Goal: Transaction & Acquisition: Purchase product/service

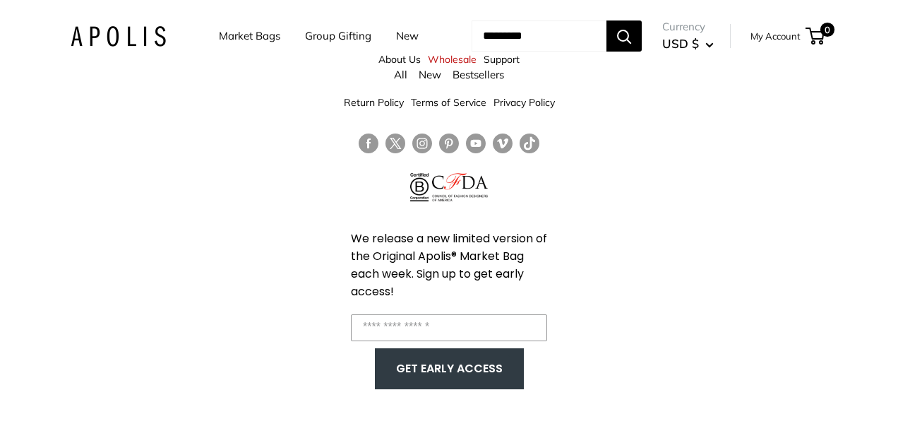
click at [261, 40] on link "Market Bags" at bounding box center [249, 36] width 61 height 20
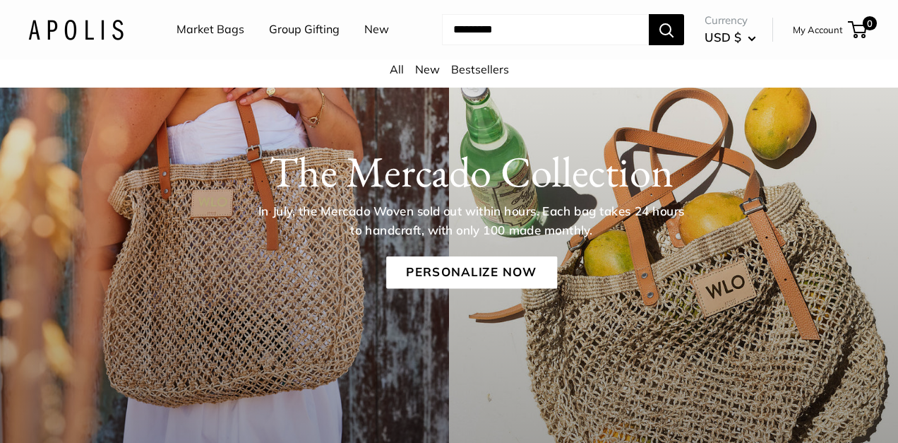
scroll to position [199, 0]
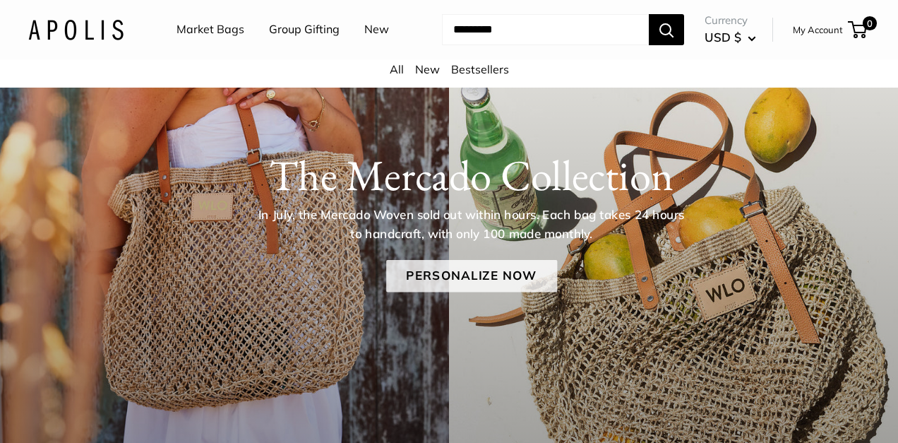
click at [472, 271] on link "Personalize Now" at bounding box center [471, 276] width 171 height 32
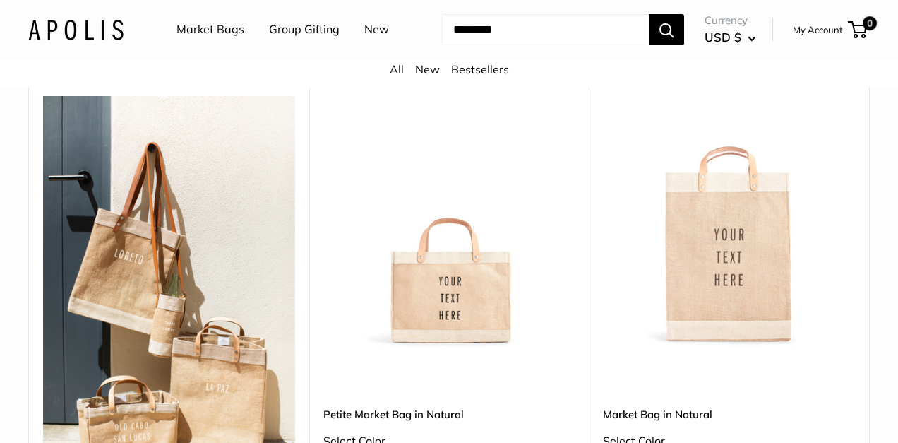
scroll to position [671, 0]
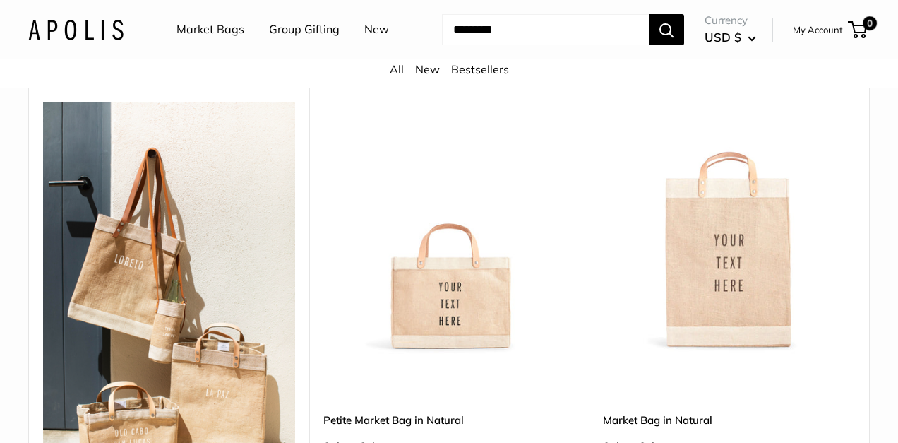
click at [0, 0] on img at bounding box center [0, 0] width 0 height 0
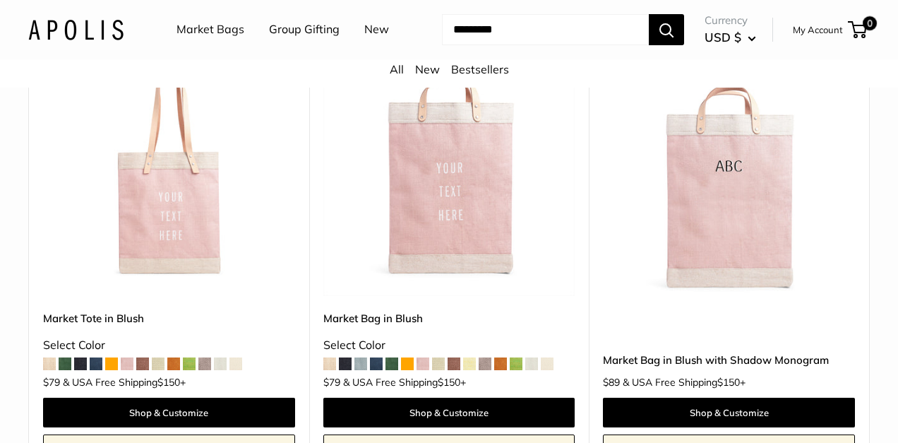
scroll to position [2197, 0]
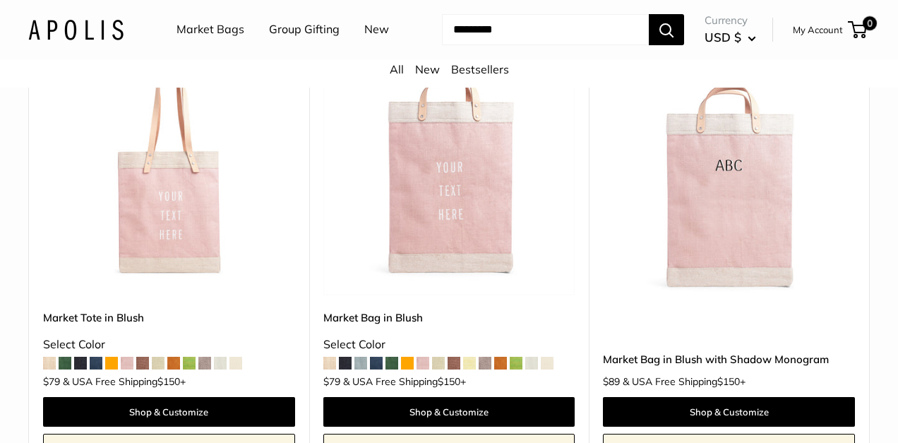
click at [125, 357] on span at bounding box center [127, 363] width 13 height 13
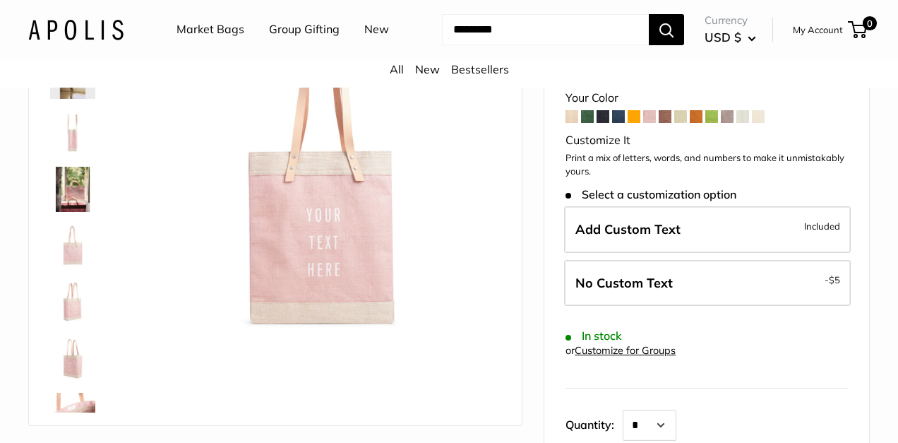
scroll to position [155, 0]
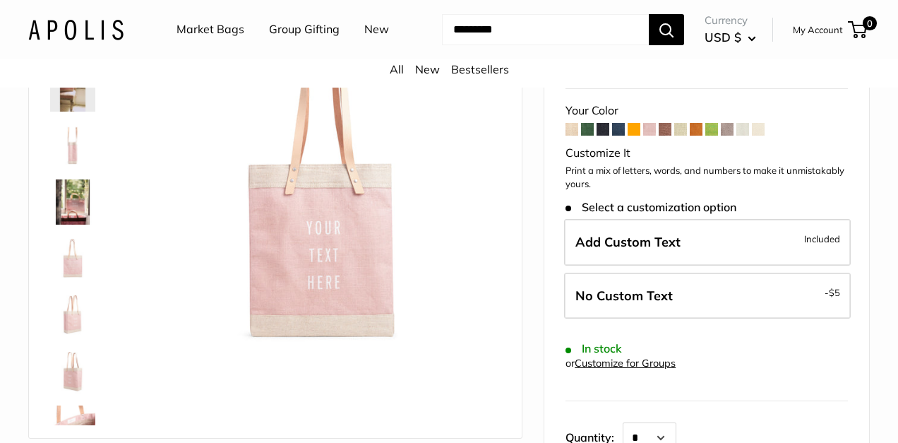
click at [759, 124] on span at bounding box center [758, 129] width 13 height 13
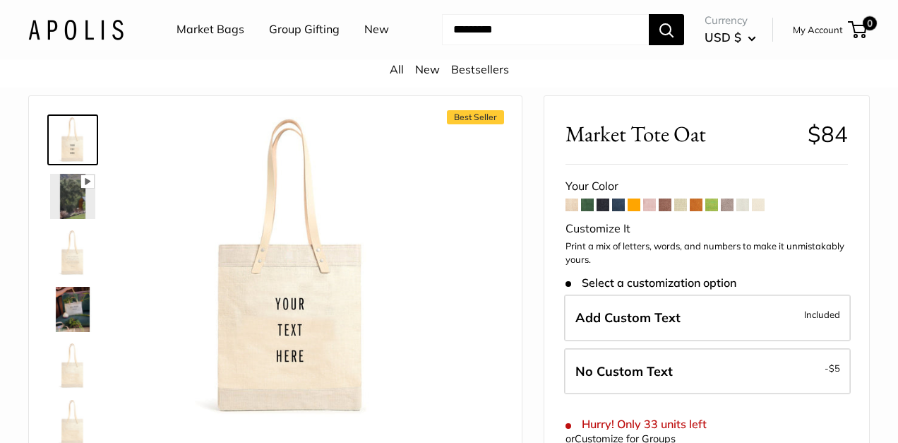
scroll to position [54, 0]
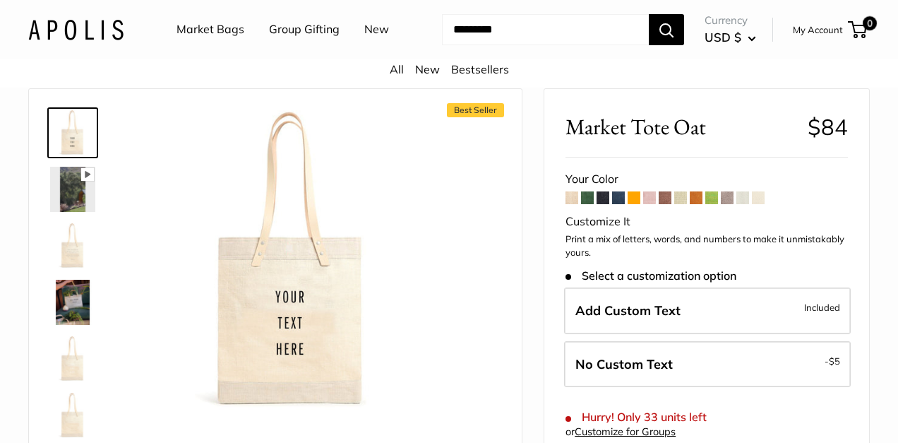
click at [569, 199] on span at bounding box center [572, 197] width 13 height 13
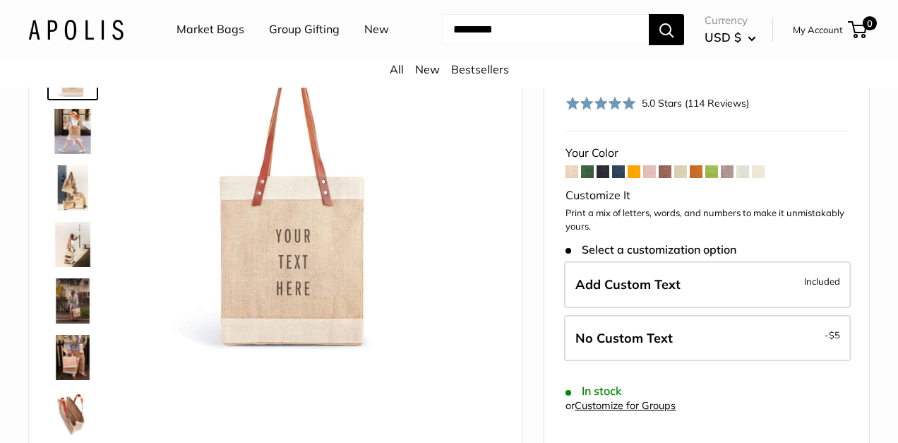
scroll to position [109, 0]
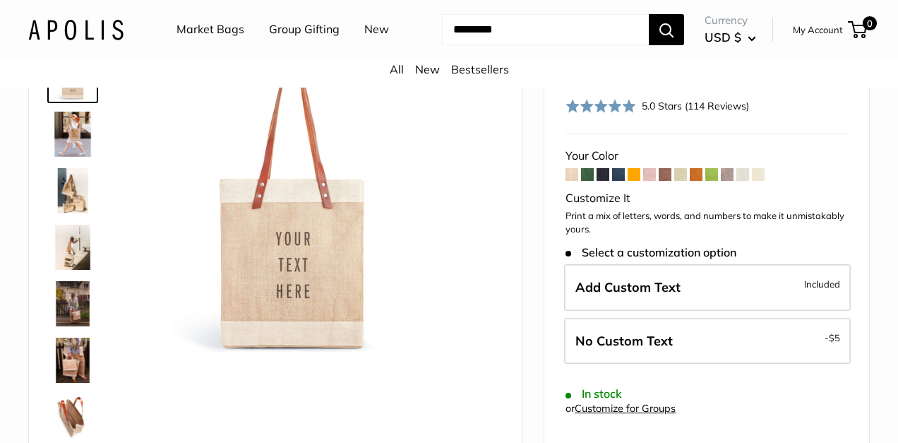
click at [66, 305] on img at bounding box center [72, 303] width 45 height 45
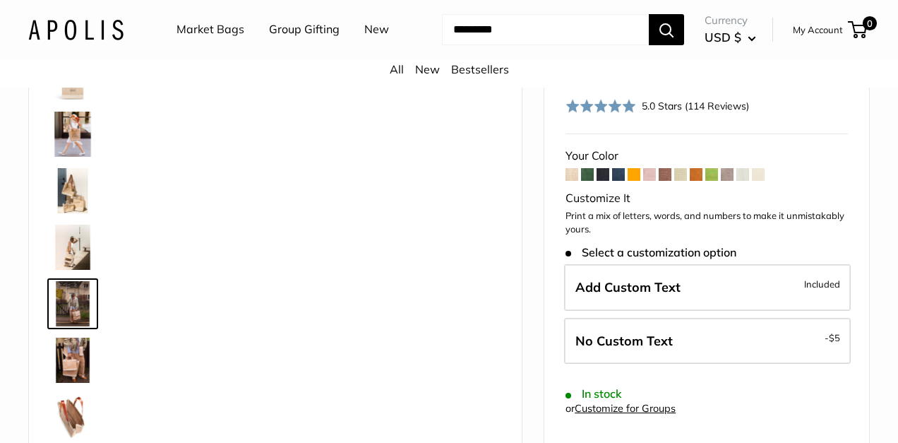
scroll to position [44, 0]
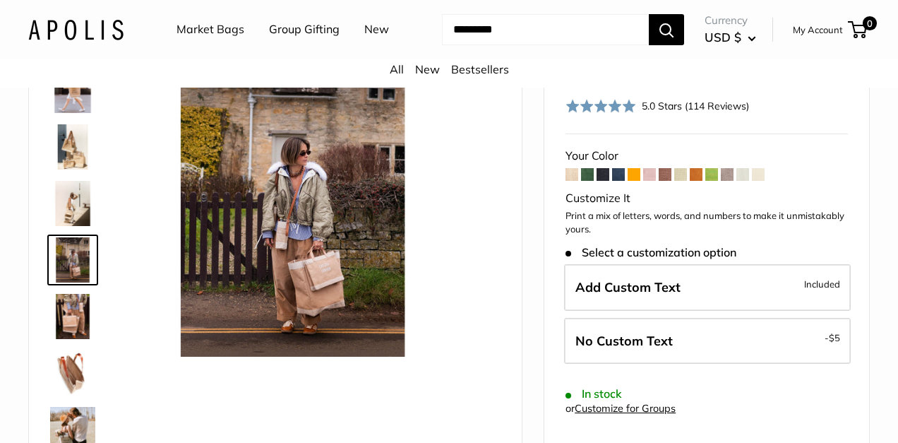
click at [66, 321] on img at bounding box center [72, 316] width 45 height 45
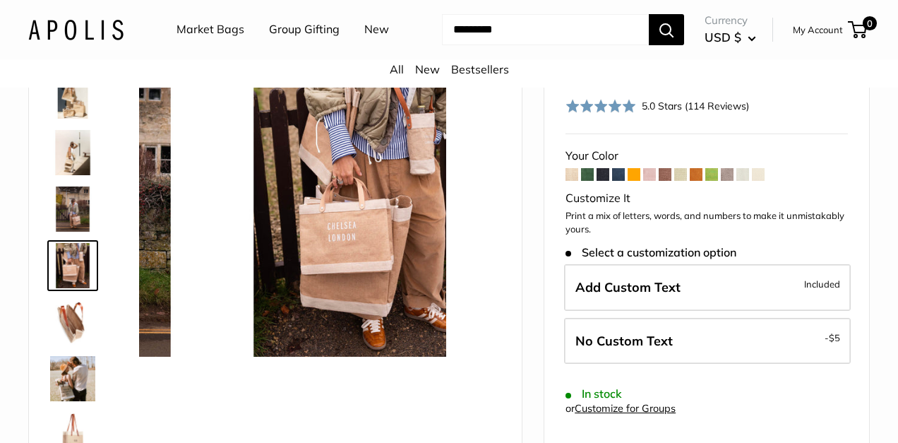
scroll to position [100, 0]
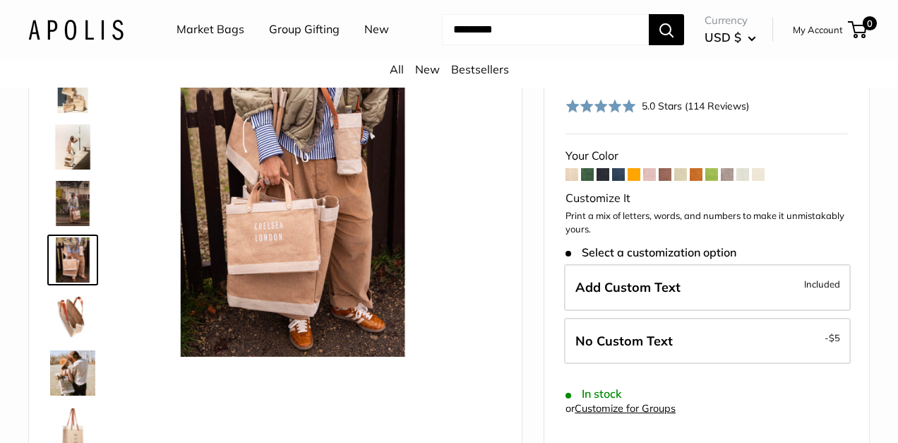
click at [68, 367] on img at bounding box center [72, 372] width 45 height 45
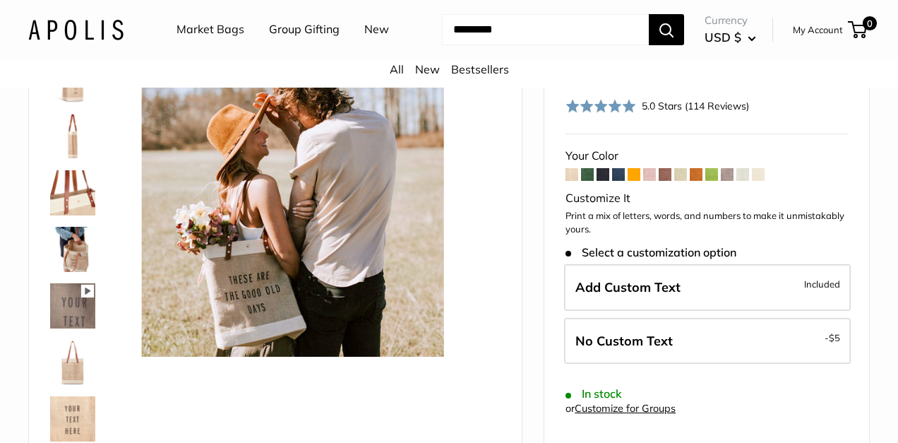
scroll to position [437, 0]
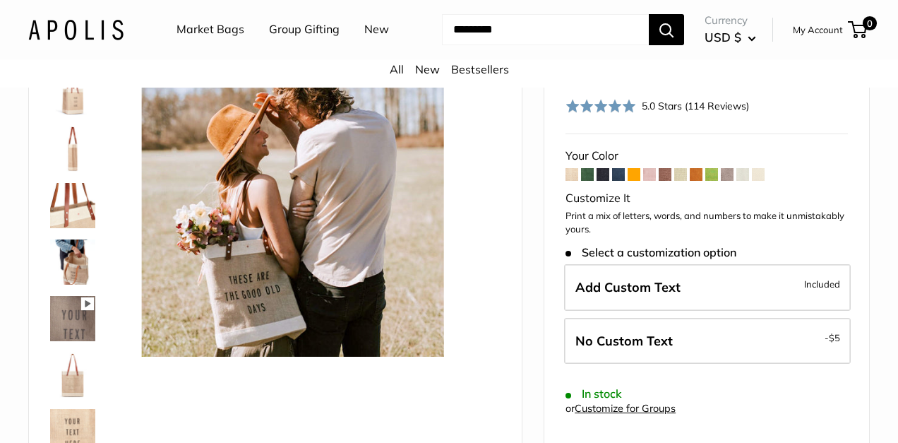
click at [76, 263] on img at bounding box center [72, 261] width 45 height 45
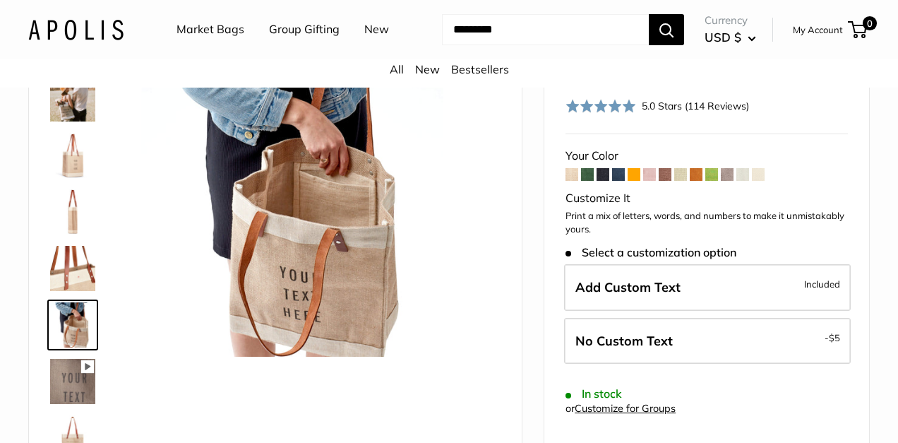
click at [76, 265] on img at bounding box center [72, 268] width 45 height 45
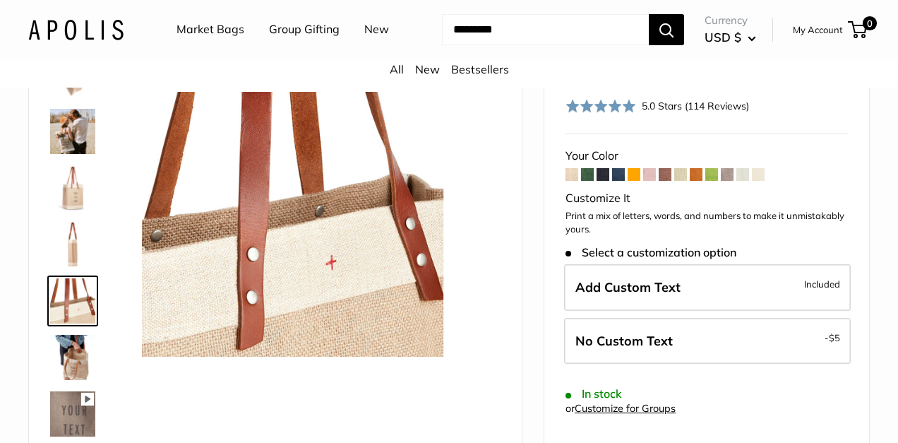
click at [78, 242] on img at bounding box center [72, 244] width 45 height 45
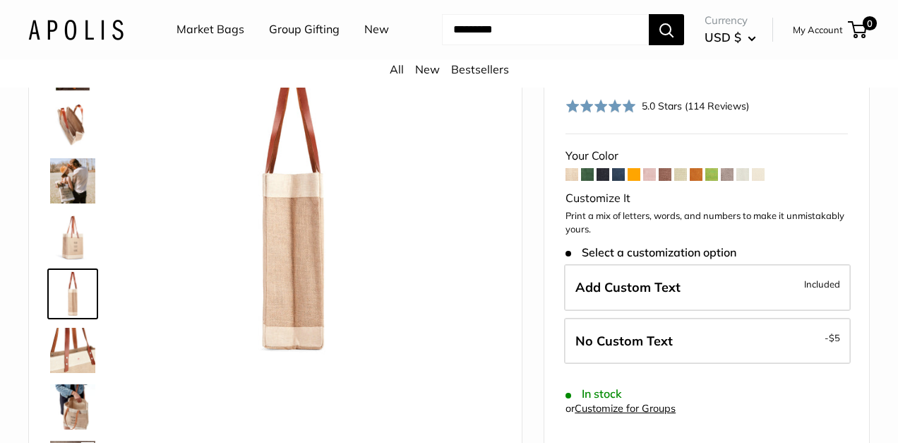
click at [78, 242] on img at bounding box center [72, 237] width 45 height 45
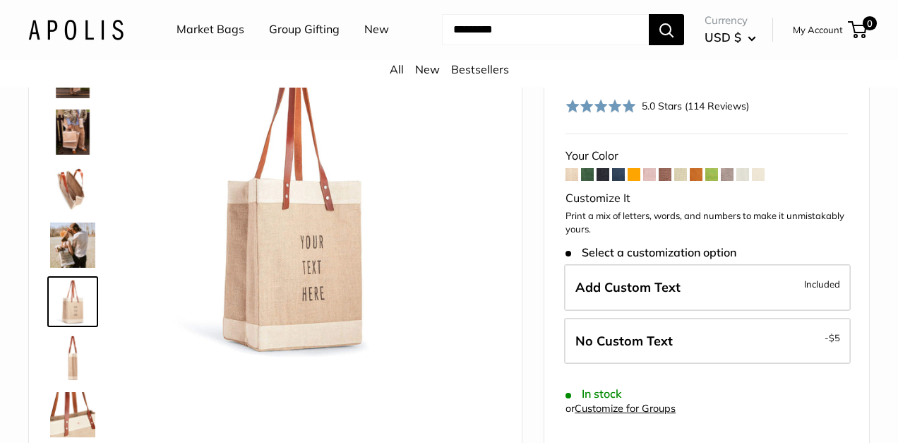
click at [78, 242] on img at bounding box center [72, 244] width 45 height 45
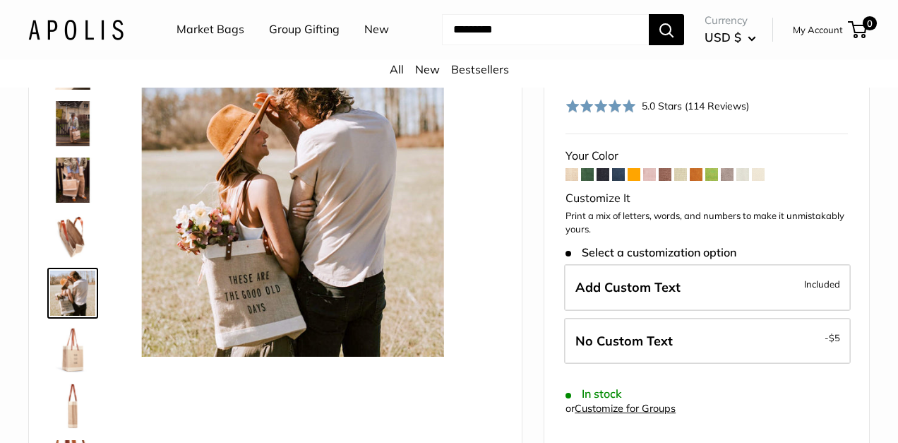
click at [78, 239] on img at bounding box center [72, 236] width 45 height 45
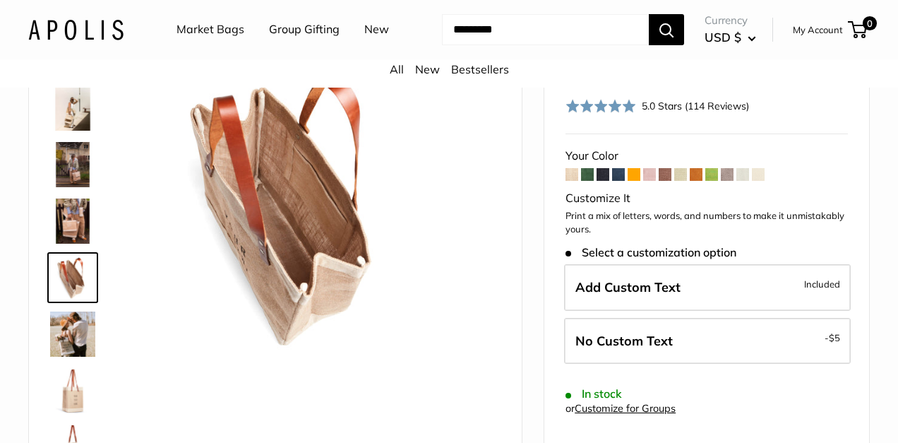
click at [78, 225] on img at bounding box center [72, 220] width 45 height 45
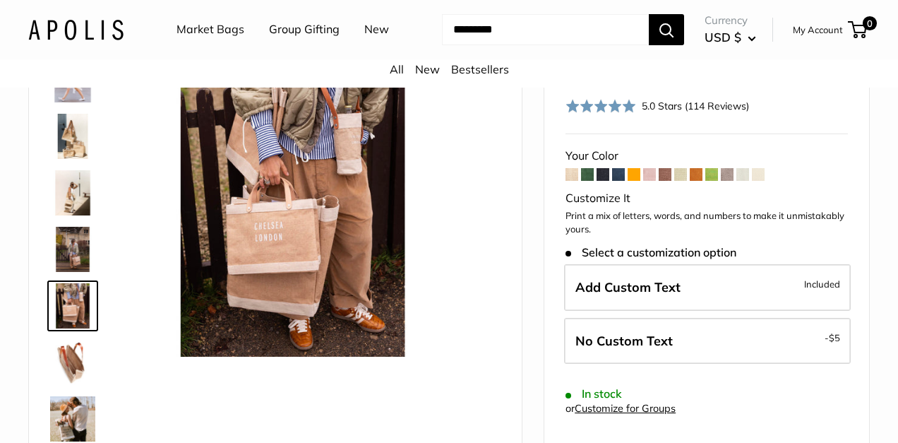
click at [76, 242] on img at bounding box center [72, 249] width 45 height 45
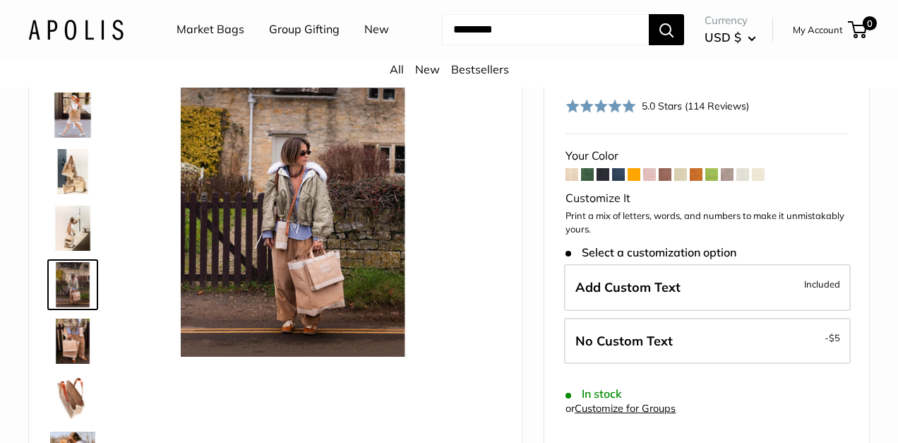
scroll to position [17, 0]
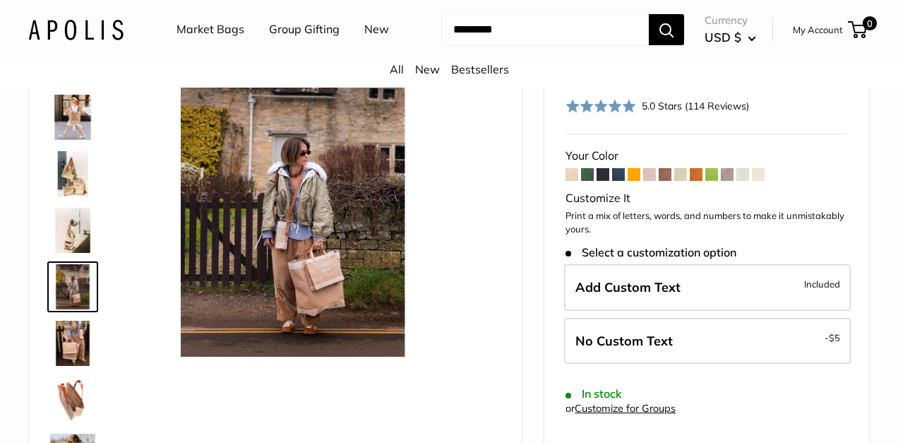
click at [76, 242] on img at bounding box center [72, 230] width 45 height 45
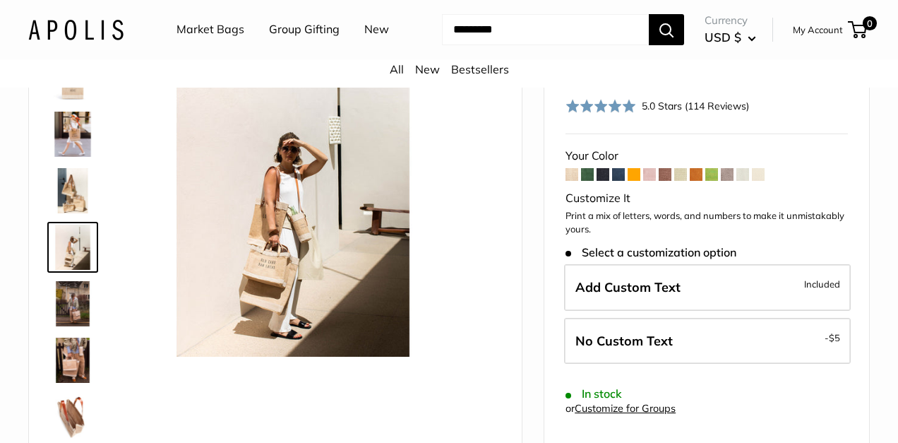
click at [83, 202] on img at bounding box center [72, 190] width 45 height 45
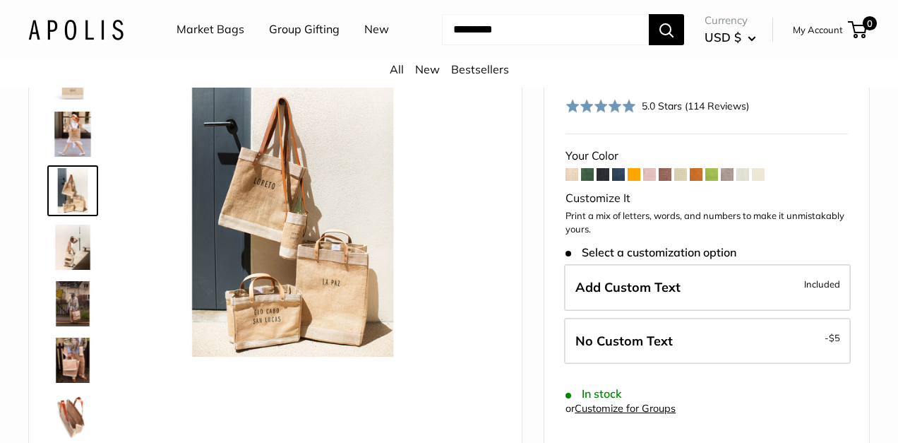
click at [81, 145] on img at bounding box center [72, 134] width 45 height 45
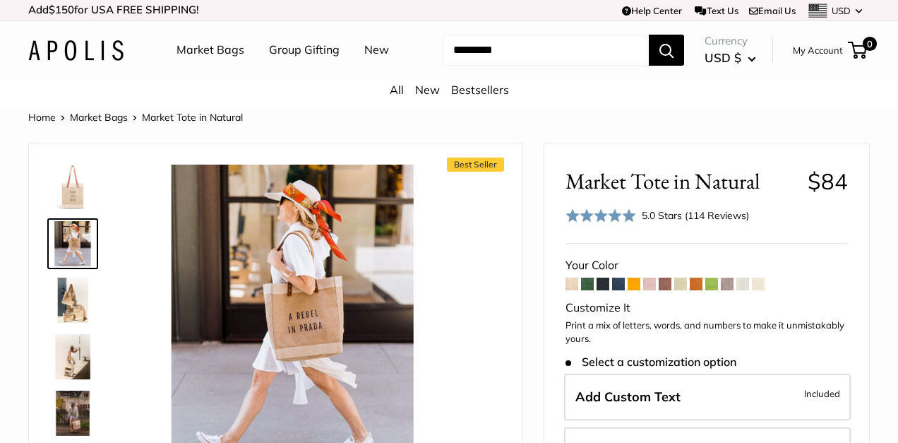
click at [63, 195] on img at bounding box center [72, 187] width 45 height 45
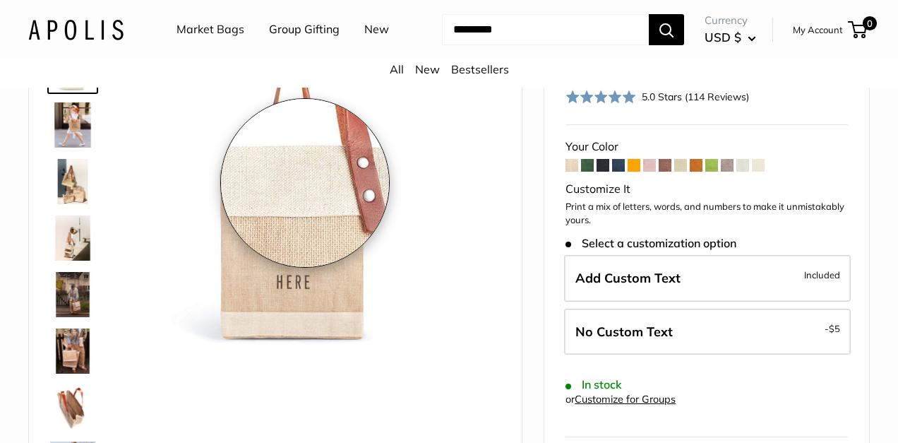
scroll to position [121, 0]
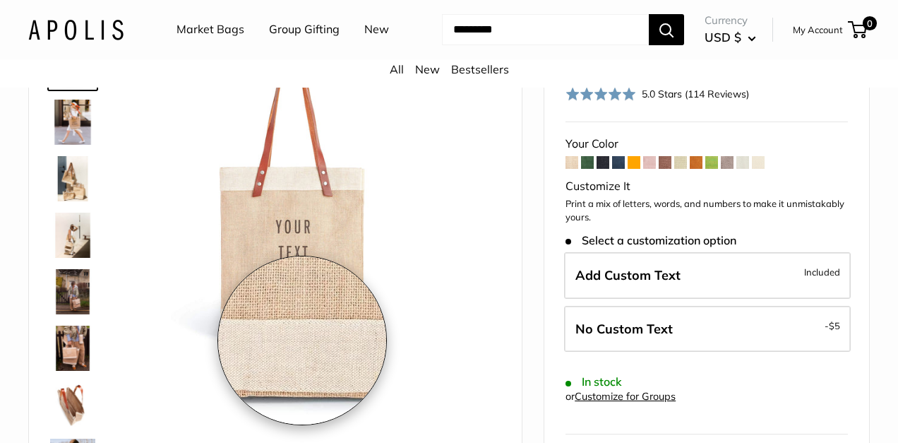
click at [302, 340] on img at bounding box center [293, 194] width 302 height 302
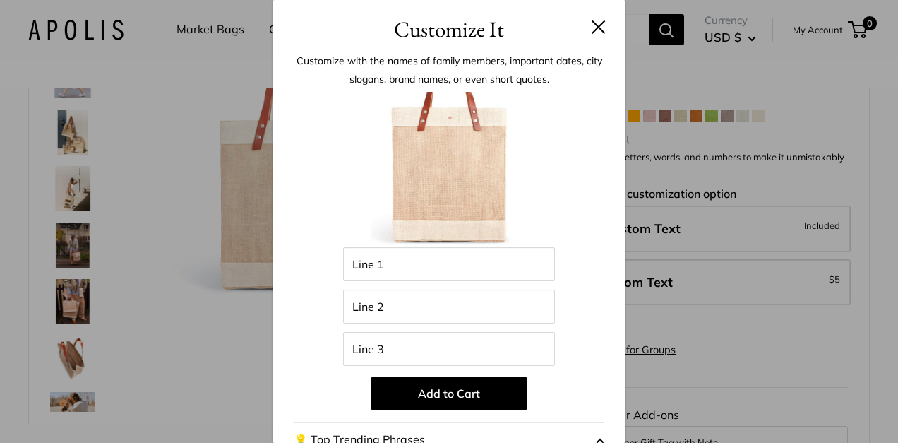
click at [480, 195] on img at bounding box center [449, 169] width 155 height 155
click at [598, 35] on h3 "Customize It" at bounding box center [449, 29] width 311 height 33
click at [596, 20] on button at bounding box center [599, 27] width 14 height 14
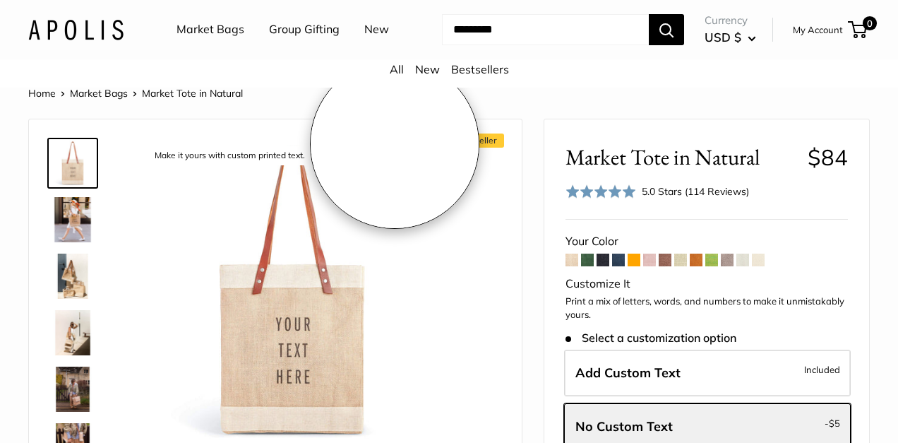
scroll to position [0, 0]
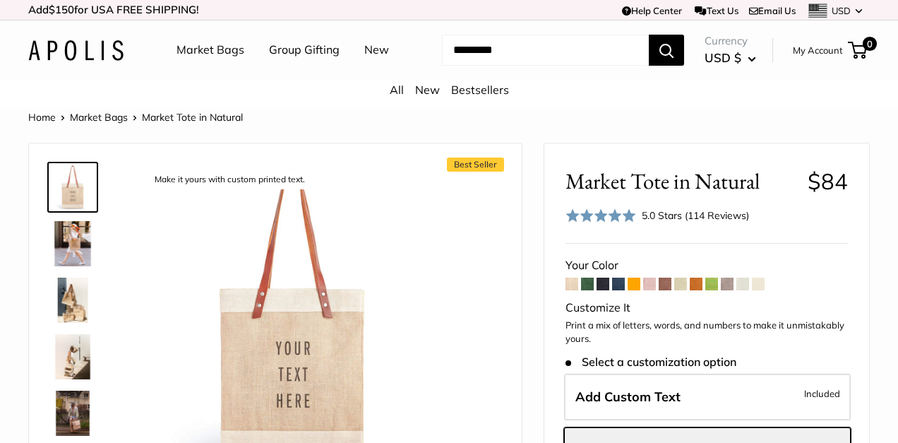
click at [223, 47] on link "Market Bags" at bounding box center [211, 50] width 68 height 21
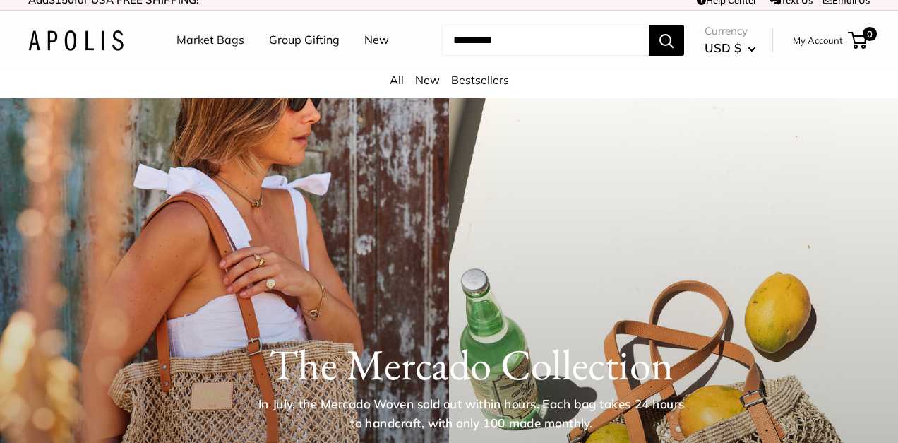
scroll to position [12, 0]
